Goal: Task Accomplishment & Management: Manage account settings

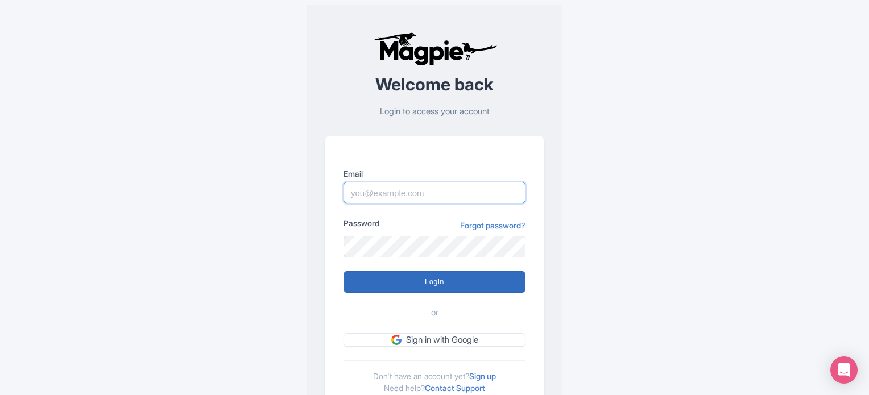
type input "somnath@raynatours.com"
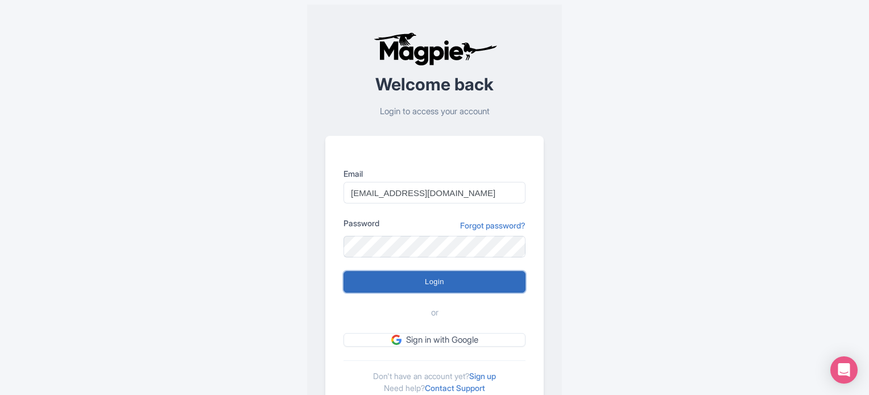
click at [476, 285] on input "Login" at bounding box center [435, 282] width 182 height 22
type input "Logging in..."
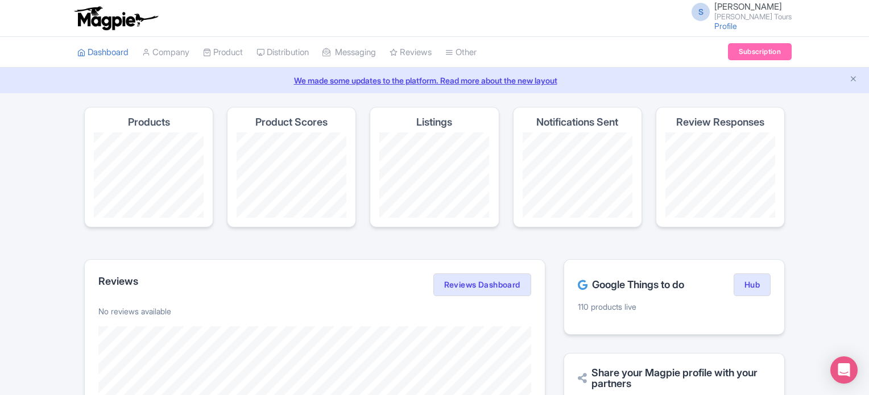
click at [644, 282] on h2 "Google Things to do" at bounding box center [631, 284] width 106 height 11
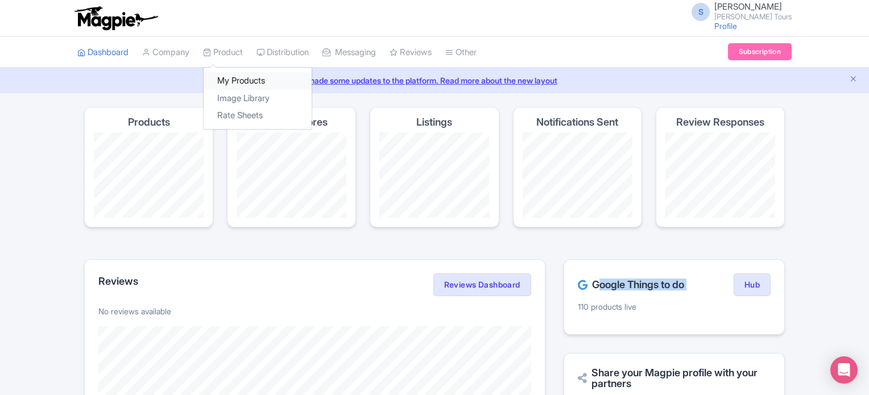
click at [247, 81] on link "My Products" at bounding box center [258, 81] width 108 height 18
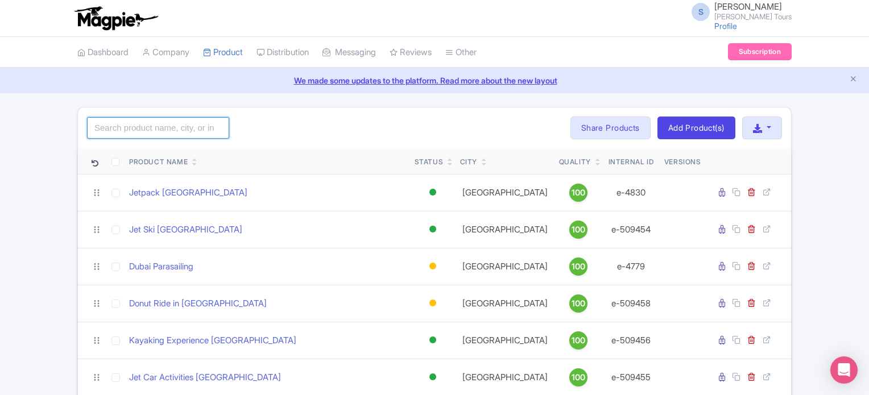
click at [195, 130] on input "search" at bounding box center [158, 128] width 142 height 22
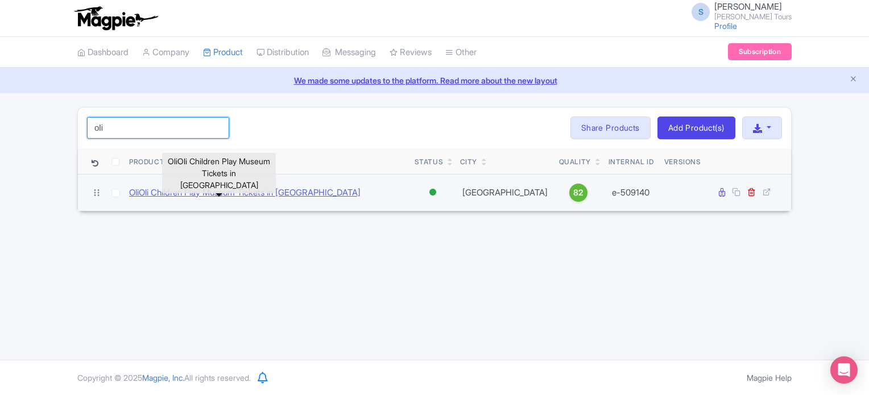
type input "oli"
click at [209, 196] on link "OliOli Children Play Museum Tickets in Dubai" at bounding box center [245, 193] width 232 height 13
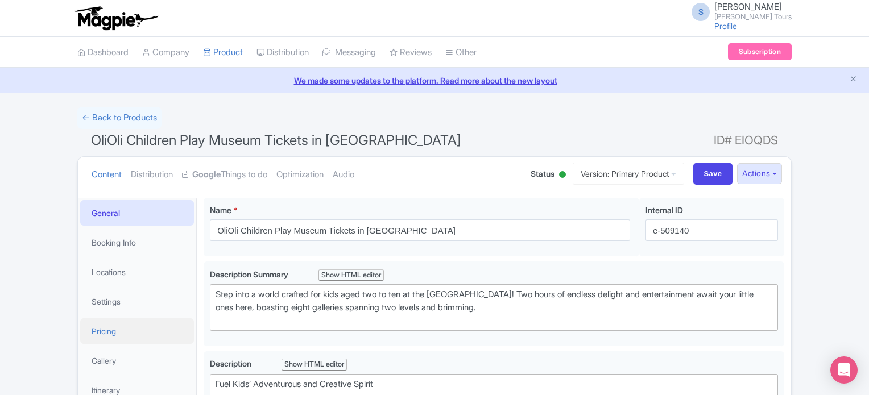
click at [103, 333] on link "Pricing" at bounding box center [137, 332] width 114 height 26
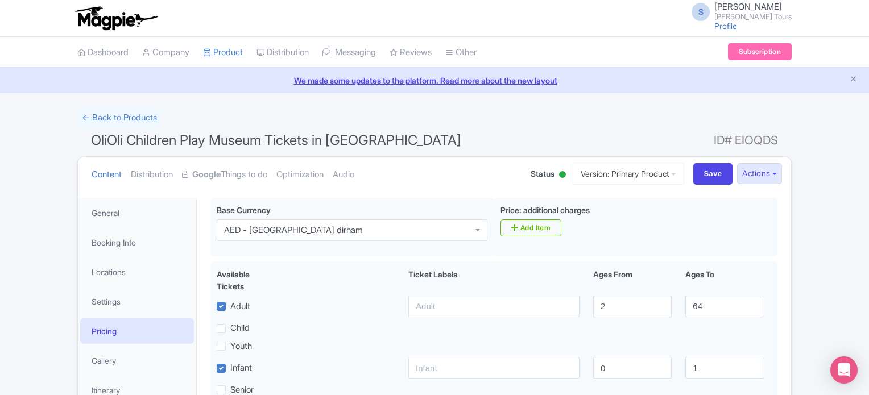
click at [824, 266] on div "← Back to Products OliOli Children Play Museum Tickets in Dubai ID# EIOQDS Cont…" at bounding box center [434, 361] width 869 height 509
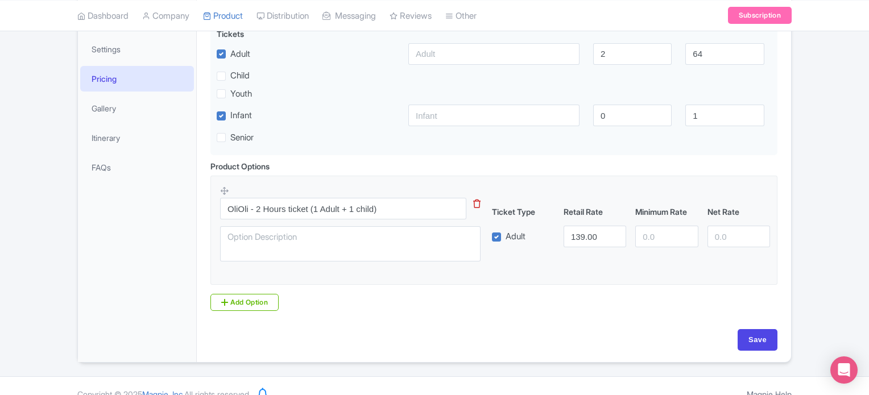
scroll to position [268, 0]
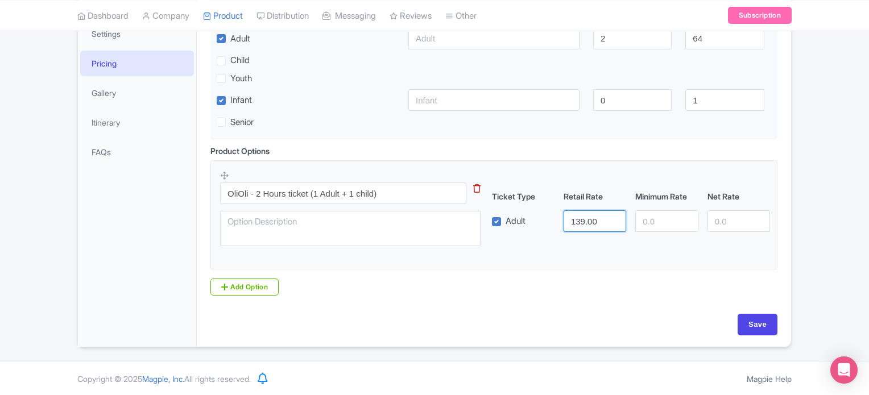
click at [574, 219] on input "139.00" at bounding box center [595, 221] width 63 height 22
click at [578, 222] on input "139.00" at bounding box center [595, 221] width 63 height 22
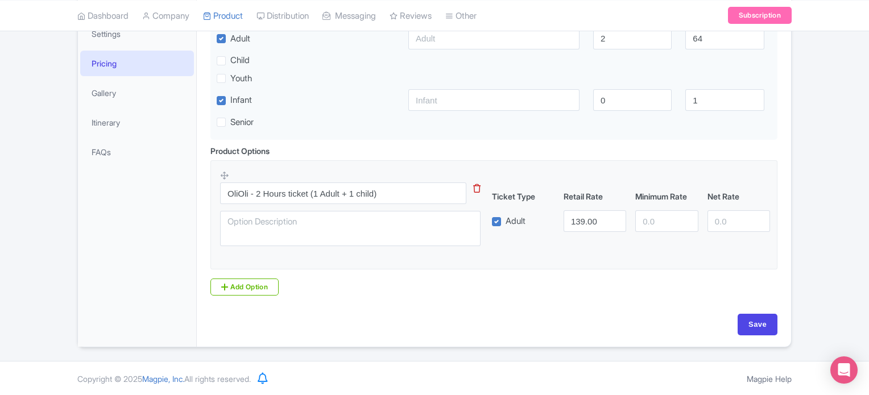
click at [445, 318] on div "Save" at bounding box center [493, 325] width 567 height 22
click at [814, 193] on div "← Back to Products OliOli Children Play Museum Tickets in Dubai ID# EIOQDS Cont…" at bounding box center [434, 93] width 869 height 509
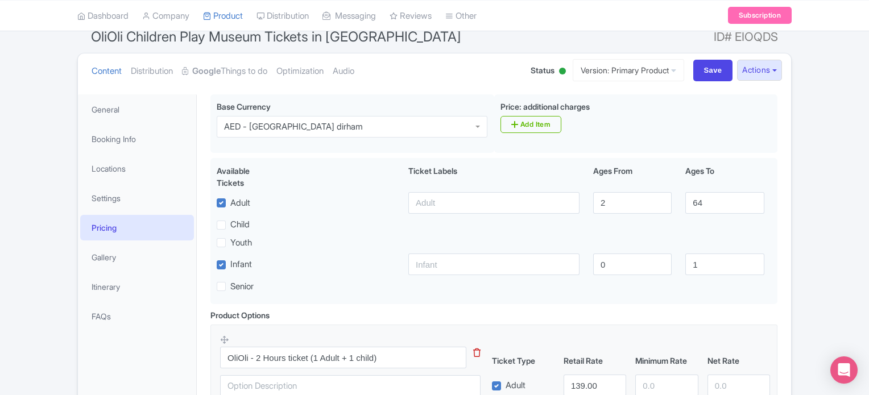
scroll to position [114, 0]
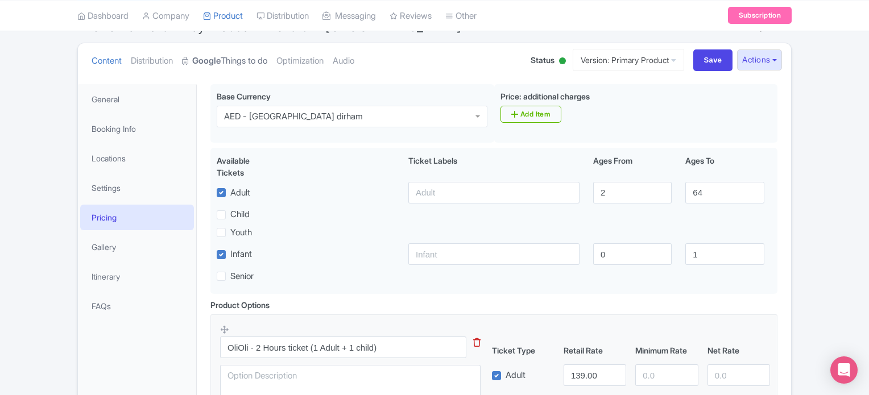
click at [246, 61] on link "Google Things to do" at bounding box center [224, 61] width 85 height 36
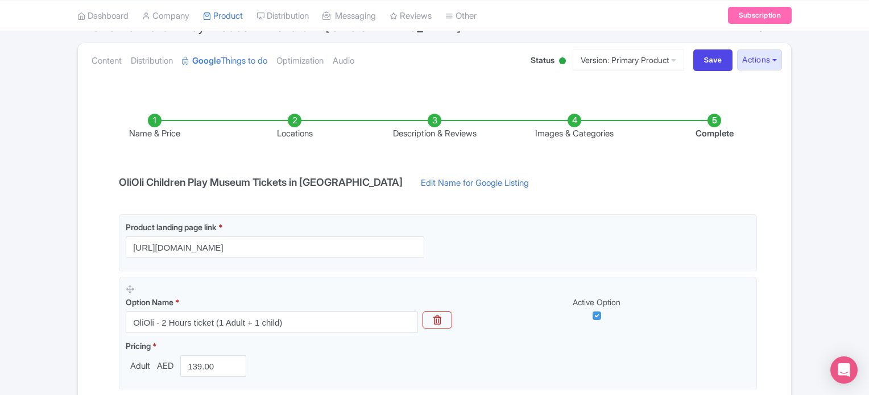
click at [770, 282] on div "Name & Price Locations Description & Reviews Images & Categories Complete OliOl…" at bounding box center [435, 291] width 700 height 401
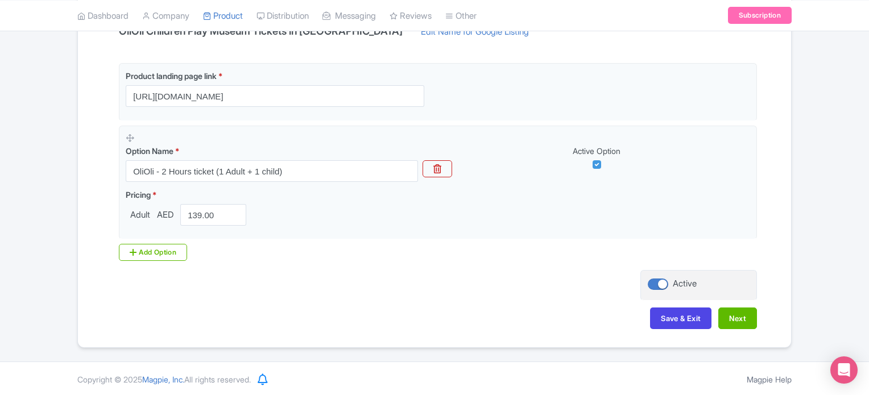
scroll to position [242, 0]
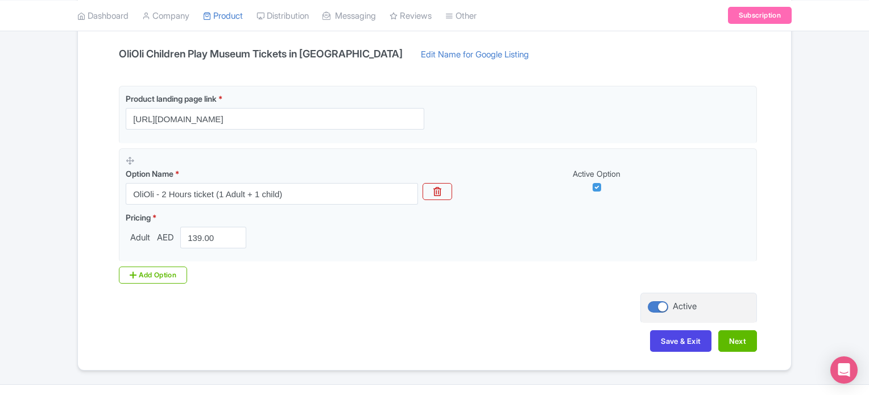
click at [218, 51] on h4 "OliOli Children Play Museum Tickets in Dubai" at bounding box center [260, 53] width 297 height 11
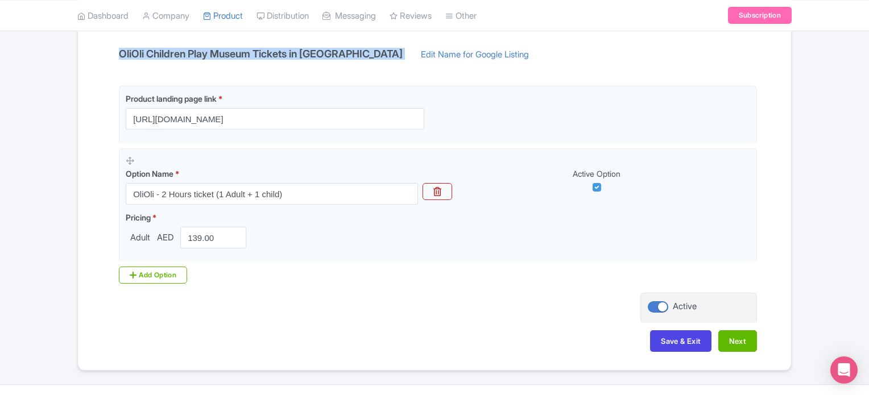
click at [218, 51] on h4 "OliOli Children Play Museum Tickets in Dubai" at bounding box center [260, 53] width 297 height 11
click at [240, 62] on div "OliOli Children Play Museum Tickets in Dubai Edit Name for Google Listing" at bounding box center [326, 57] width 428 height 18
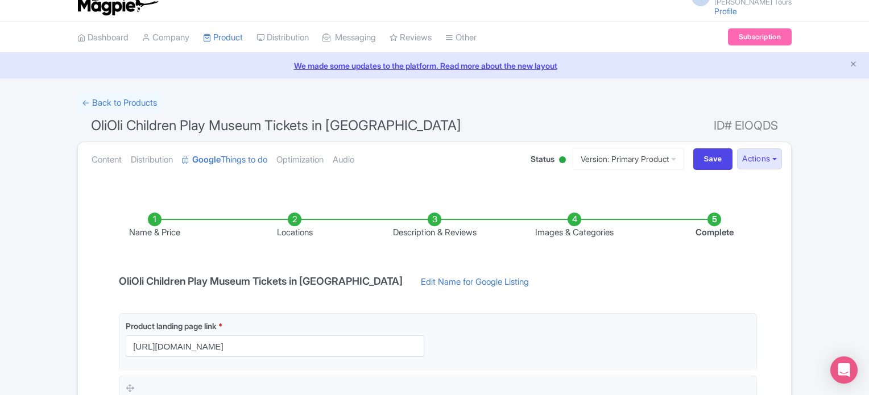
scroll to position [0, 0]
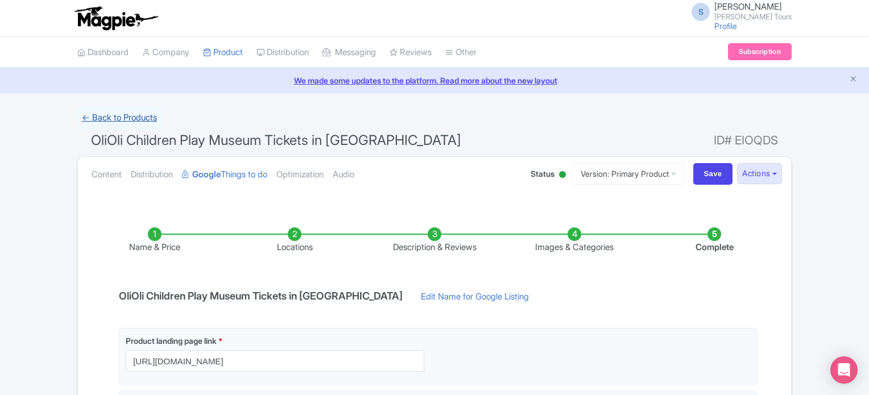
click at [103, 117] on link "← Back to Products" at bounding box center [119, 118] width 84 height 22
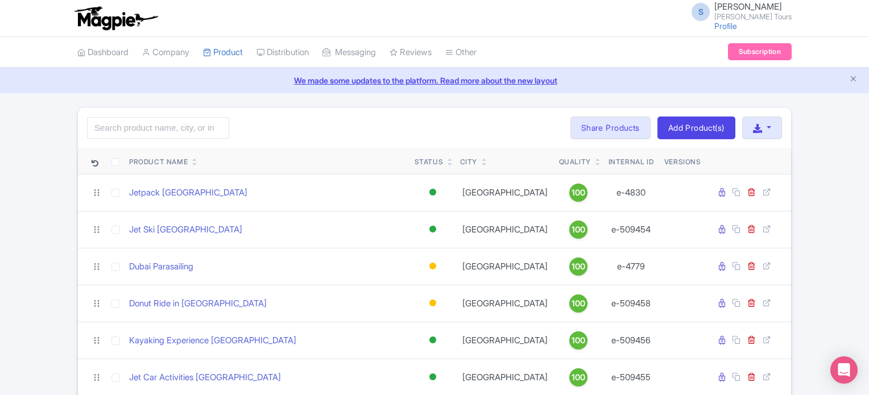
click at [491, 118] on div "Search Bulk Actions [GEOGRAPHIC_DATA] Add to Collection Share Products Add to C…" at bounding box center [434, 128] width 713 height 41
